Goal: Task Accomplishment & Management: Use online tool/utility

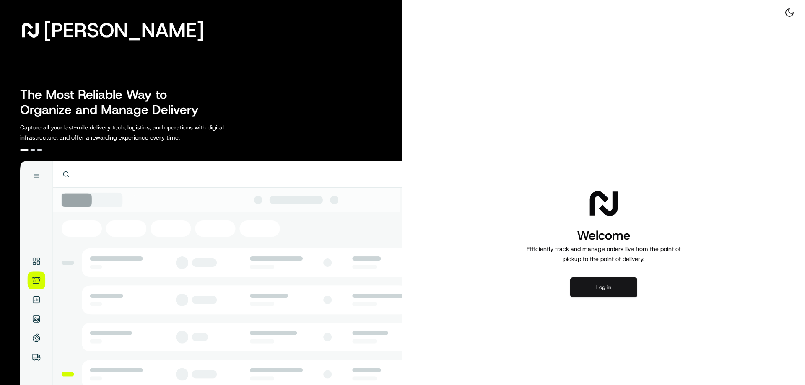
click at [597, 284] on button "Log in" at bounding box center [603, 288] width 67 height 20
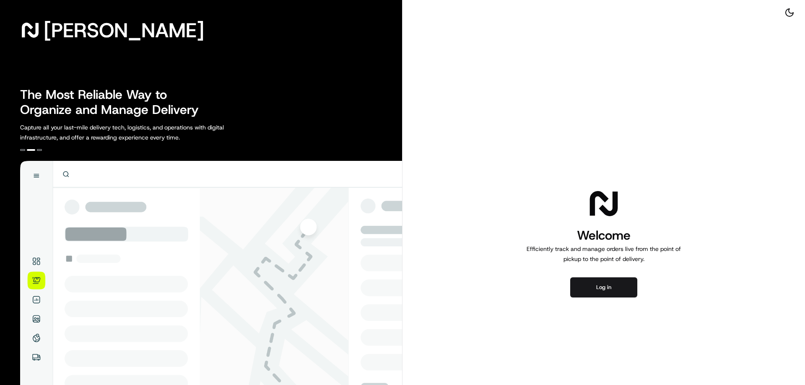
click at [0, 216] on div "[PERSON_NAME] The Most Reliable Way to Organize and Manage Delivery Capture all…" at bounding box center [201, 242] width 403 height 484
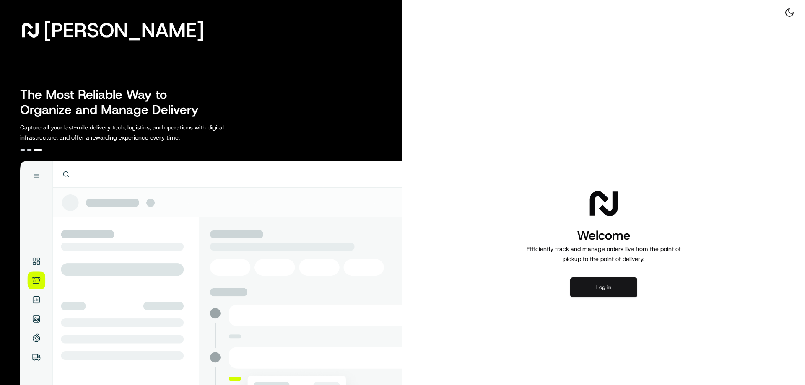
click at [591, 286] on button "Log in" at bounding box center [603, 288] width 67 height 20
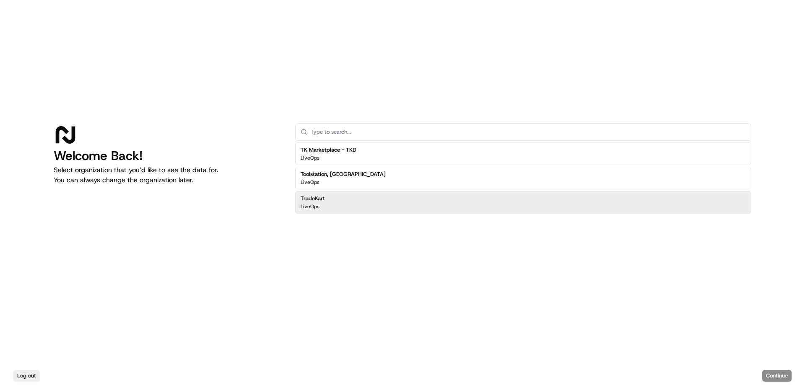
click at [369, 201] on div "TradeKart LiveOps" at bounding box center [523, 202] width 456 height 23
click at [387, 208] on div "TradeKart LiveOps" at bounding box center [523, 202] width 456 height 23
click at [445, 193] on div "TradeKart LiveOps" at bounding box center [523, 202] width 456 height 23
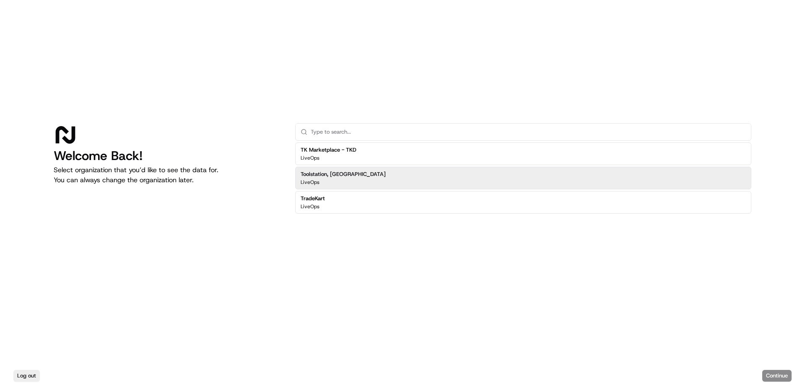
click at [449, 178] on div "Toolstation, [GEOGRAPHIC_DATA] LiveOps" at bounding box center [523, 178] width 456 height 23
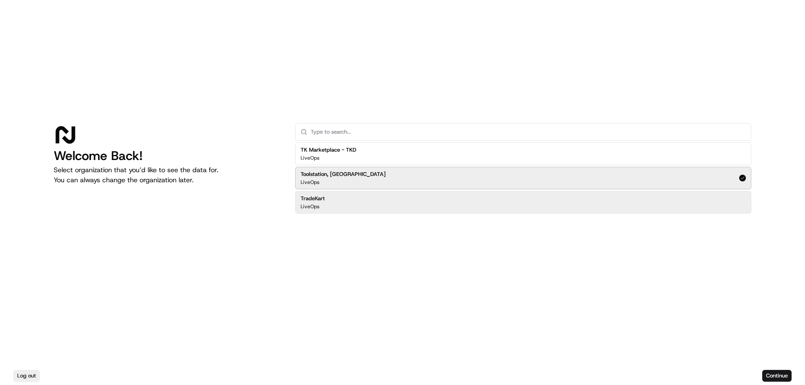
click at [446, 200] on div "TradeKart LiveOps" at bounding box center [523, 202] width 456 height 23
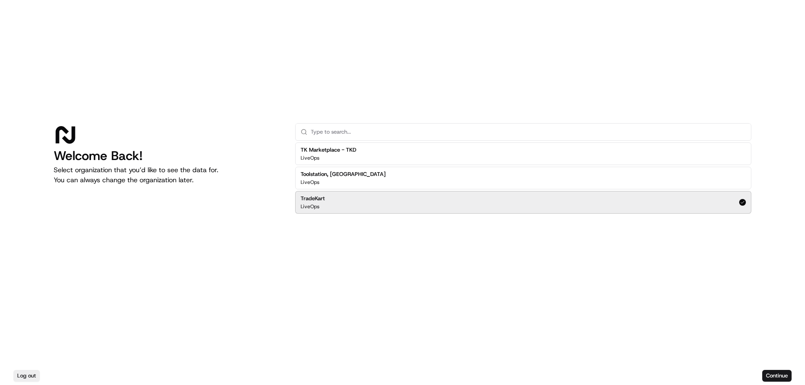
click at [364, 204] on div "TradeKart LiveOps" at bounding box center [523, 202] width 456 height 23
click at [769, 377] on button "Continue" at bounding box center [776, 376] width 29 height 12
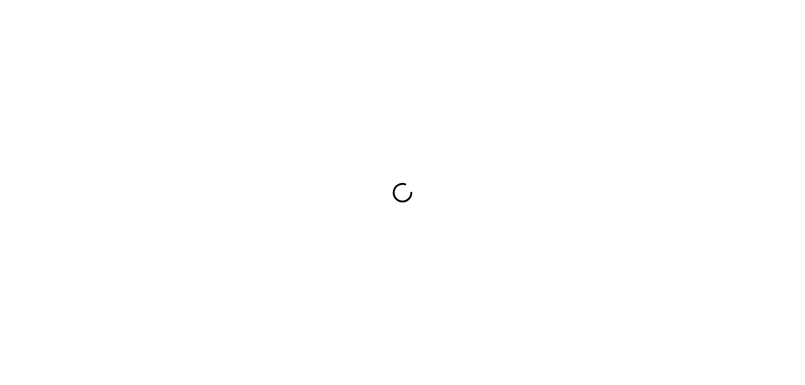
click at [769, 377] on div at bounding box center [402, 192] width 805 height 385
